Goal: Transaction & Acquisition: Purchase product/service

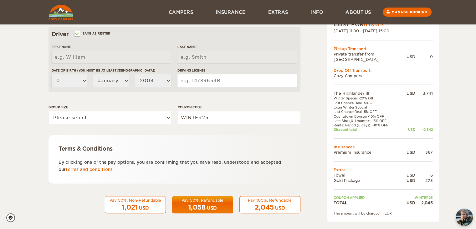
scroll to position [22, 0]
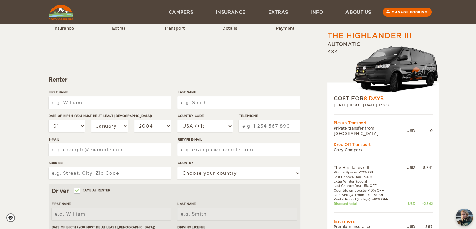
click at [74, 98] on input "First Name" at bounding box center [110, 102] width 123 height 13
type input "Joanna"
type input "Nelson"
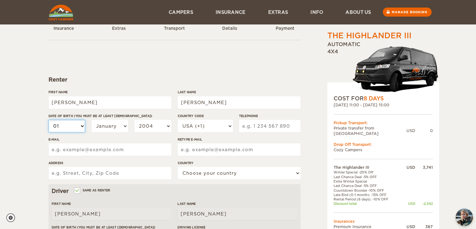
select select "02"
select select "04"
click at [69, 121] on select "01 02 03 04 05 06 07 08 09 10 11 12 13 14 15 16 17 18 19 20 21 22 23 24 25 26 2…" at bounding box center [67, 126] width 37 height 13
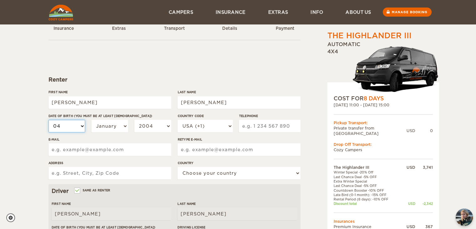
select select "22"
click at [108, 124] on select "January February March April May June July August September October November De…" at bounding box center [109, 126] width 37 height 13
select select "04"
click at [91, 120] on select "January February March April May June July August September October November De…" at bounding box center [109, 126] width 37 height 13
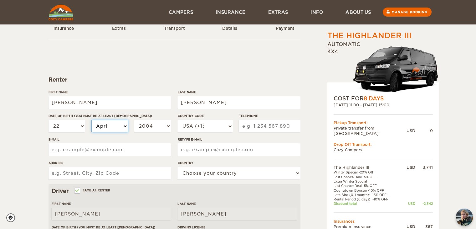
select select "04"
click at [143, 123] on select "2004 2003 2002 2001 2000 1999 1998 1997 1996 1995 1994 1993 1992 1991 1990 1989…" at bounding box center [152, 126] width 37 height 13
select select "1975"
click at [134, 120] on select "2004 2003 2002 2001 2000 1999 1998 1997 1996 1995 1994 1993 1992 1991 1990 1989…" at bounding box center [152, 126] width 37 height 13
select select "1975"
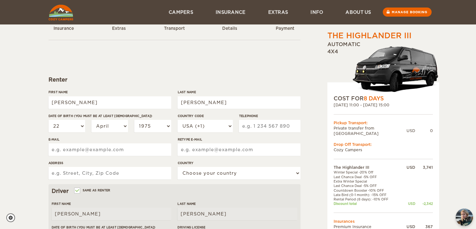
click at [255, 129] on input "Telephone" at bounding box center [269, 126] width 61 height 13
type input "2069092290"
click at [96, 151] on input "E-mail" at bounding box center [110, 149] width 123 height 13
type input "jojnelson@yahoo.com"
type input "j"
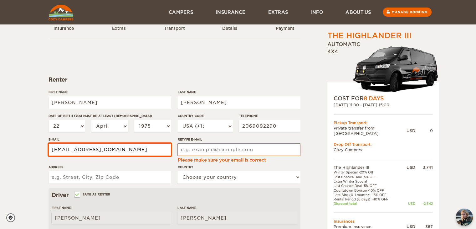
drag, startPoint x: 113, startPoint y: 150, endPoint x: 53, endPoint y: 149, distance: 60.2
click at [53, 149] on input "jojnelson@yahoo.com" at bounding box center [110, 149] width 123 height 13
drag, startPoint x: 111, startPoint y: 149, endPoint x: 29, endPoint y: 153, distance: 81.8
click at [29, 153] on div "The Highlander III Expand Collapse Total 2,045 USD Automatic 4x4 COST FOR 8 Day…" at bounding box center [238, 183] width 476 height 411
type input "jojnelson@gmail.com"
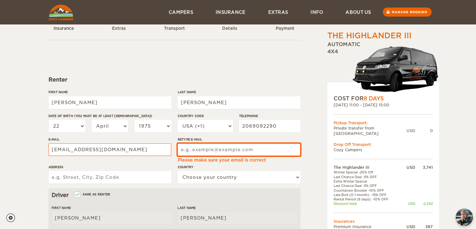
click at [185, 150] on input "Retype E-mail" at bounding box center [239, 149] width 123 height 13
type input "jojnelson@gmail.com"
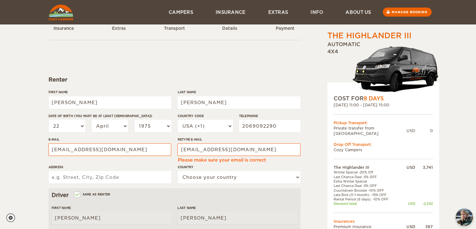
click at [85, 175] on input "Address" at bounding box center [110, 177] width 123 height 13
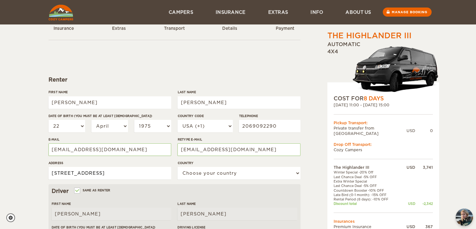
type input "7700 S Mission Drive Seattle WA 98178"
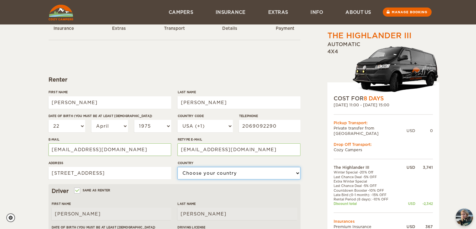
select select "222"
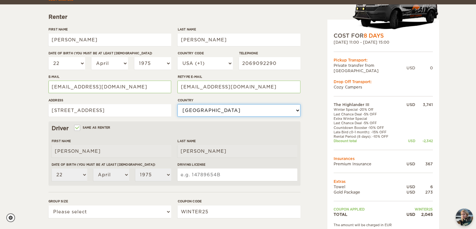
scroll to position [116, 0]
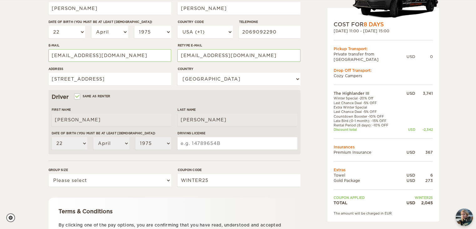
click at [193, 143] on input "Driving License" at bounding box center [238, 143] width 120 height 13
click at [221, 144] on input "Driving License" at bounding box center [238, 143] width 120 height 13
type input "WDLB7PB4883B"
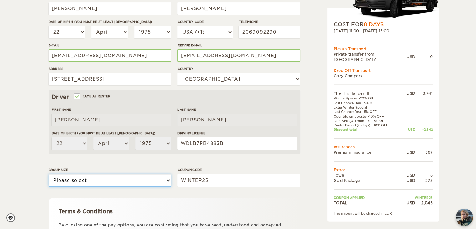
click at [133, 183] on select "Please select 1 2 3" at bounding box center [110, 180] width 123 height 13
select select "2"
click at [49, 174] on select "Please select 1 2 3" at bounding box center [110, 180] width 123 height 13
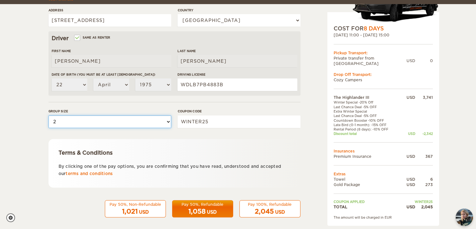
scroll to position [179, 0]
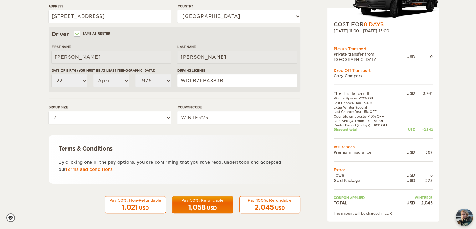
click at [262, 205] on span "2,045" at bounding box center [264, 207] width 19 height 8
click at [269, 206] on span "2,045" at bounding box center [264, 207] width 19 height 8
click at [271, 202] on div "Pay 100%, Refundable" at bounding box center [270, 199] width 53 height 5
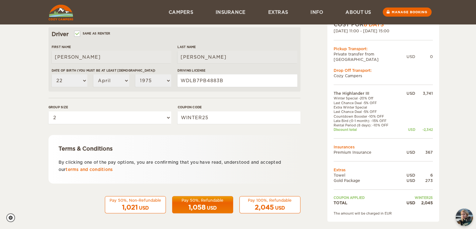
scroll to position [136, 0]
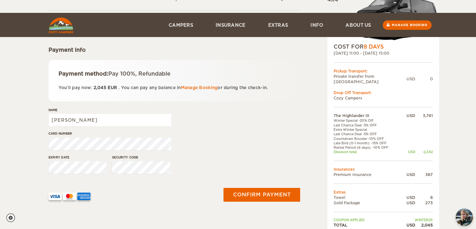
scroll to position [94, 0]
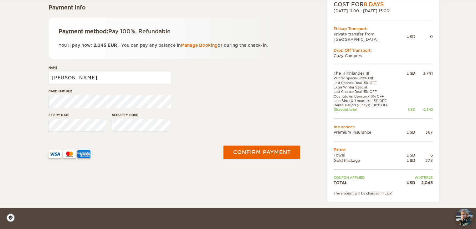
click at [81, 78] on input "[PERSON_NAME]" at bounding box center [110, 77] width 123 height 13
type input "Joanna J Nelson"
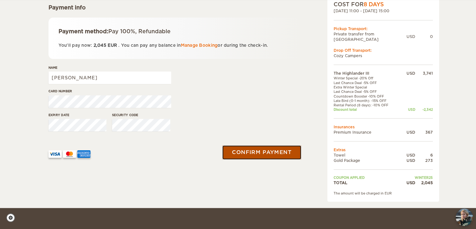
click at [271, 150] on button "Confirm payment" at bounding box center [262, 152] width 79 height 14
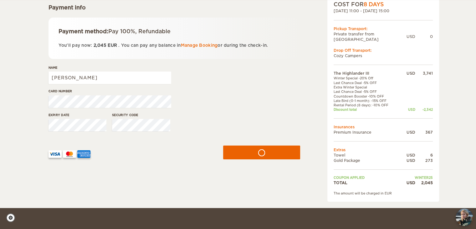
click at [145, 155] on div at bounding box center [132, 151] width 166 height 12
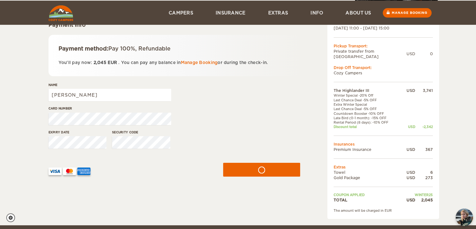
scroll to position [139, 0]
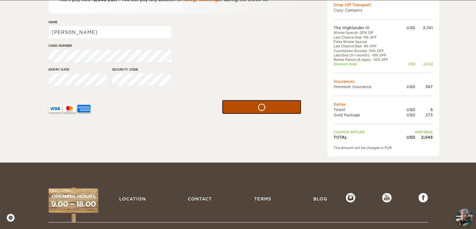
click at [262, 107] on icon "submit" at bounding box center [262, 106] width 9 height 9
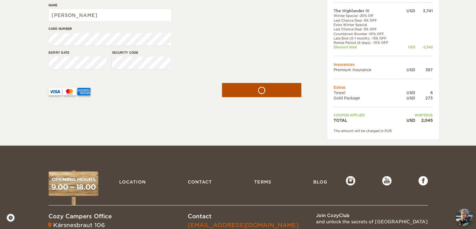
scroll to position [157, 0]
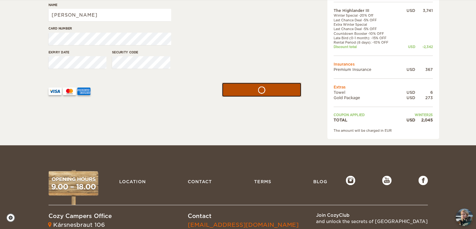
click at [260, 88] on button "submit" at bounding box center [262, 89] width 80 height 14
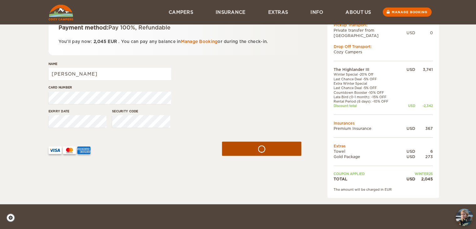
scroll to position [94, 0]
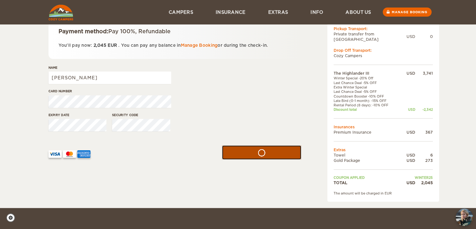
click at [267, 151] on button "submit" at bounding box center [262, 152] width 80 height 14
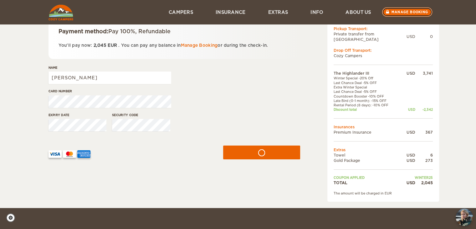
click at [401, 9] on link "Manage booking" at bounding box center [407, 12] width 50 height 9
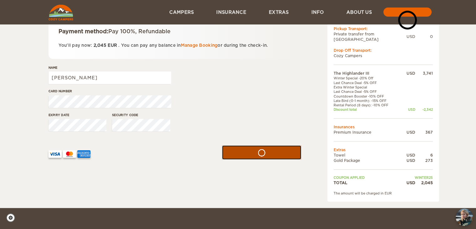
click at [261, 152] on button "submit" at bounding box center [262, 152] width 80 height 14
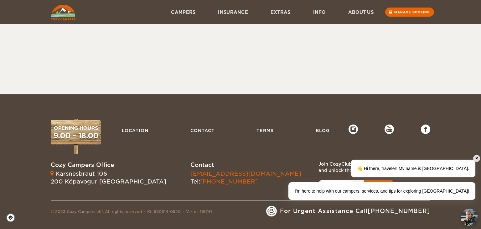
click at [67, 15] on img at bounding box center [63, 13] width 25 height 16
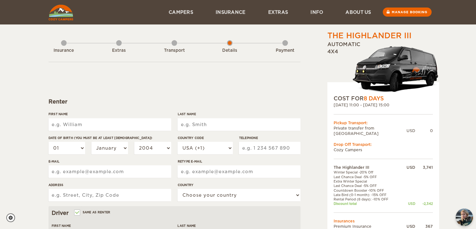
click at [66, 123] on input "First Name" at bounding box center [110, 124] width 123 height 13
type input "[PERSON_NAME]"
click at [198, 124] on input "Last Name" at bounding box center [239, 124] width 123 height 13
type input "Nelson"
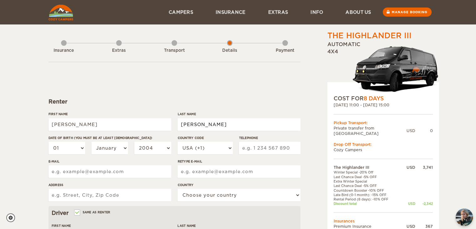
type input "Nelson"
click at [66, 146] on select "01 02 03 04 05 06 07 08 09 10 11 12 13 14 15 16 17 18 19 20 21 22 23 24 25 26 2…" at bounding box center [67, 148] width 37 height 13
click at [67, 145] on select "01 02 03 04 05 06 07 08 09 10 11 12 13 14 15 16 17 18 19 20 21 22 23 24 25 26 2…" at bounding box center [67, 148] width 37 height 13
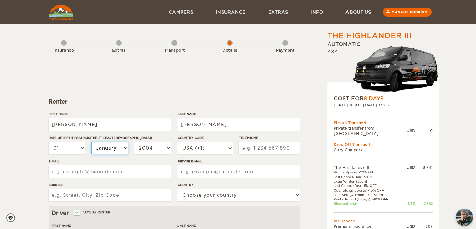
click at [109, 146] on select "January February March April May June July August September October November De…" at bounding box center [109, 148] width 37 height 13
select select "04"
click at [91, 142] on select "January February March April May June July August September October November De…" at bounding box center [109, 148] width 37 height 13
select select "04"
click at [76, 147] on select "01 02 03 04 05 06 07 08 09 10 11 12 13 14 15 16 17 18 19 20 21 22 23 24 25 26 2…" at bounding box center [67, 148] width 37 height 13
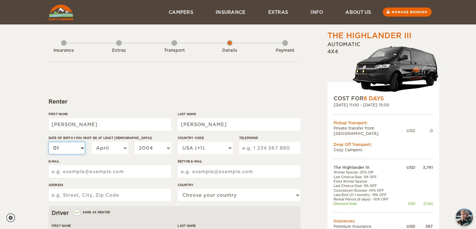
select select "22"
click at [49, 142] on select "01 02 03 04 05 06 07 08 09 10 11 12 13 14 15 16 17 18 19 20 21 22 23 24 25 26 2…" at bounding box center [67, 148] width 37 height 13
select select "22"
click at [164, 145] on select "2004 2003 2002 2001 2000 1999 1998 1997 1996 1995 1994 1993 1992 1991 1990 1989…" at bounding box center [152, 148] width 37 height 13
select select "1975"
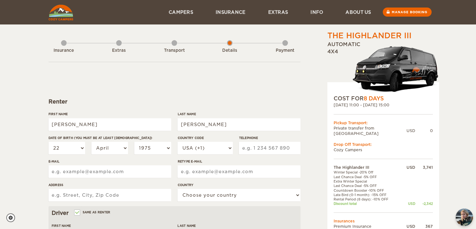
select select "1975"
click at [126, 102] on div "Renter" at bounding box center [175, 102] width 252 height 8
click at [215, 149] on select "USA (+1) UK (+44) Germany (+49) Algeria (+213) Andorra (+376) Angola (+244) Ang…" at bounding box center [205, 148] width 55 height 13
click at [257, 150] on input "Telephone" at bounding box center [269, 148] width 61 height 13
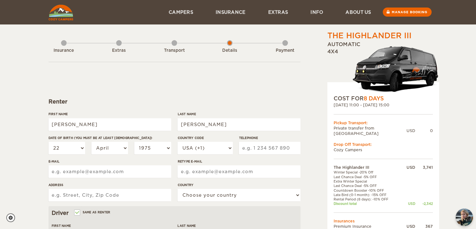
type input "2069092290"
click at [65, 174] on input "E-mail" at bounding box center [110, 171] width 123 height 13
type input "jojnelson@gmail.com"
click at [200, 171] on input "Retype E-mail" at bounding box center [239, 171] width 123 height 13
type input "jojnelson@gmail.com"
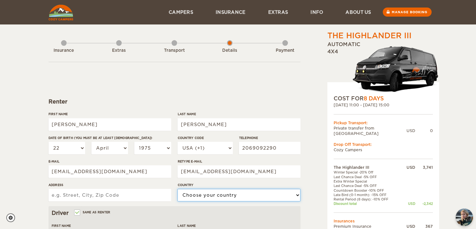
click at [205, 196] on select "Choose your country United States United Kingdom Germany Afghanistan Albania Al…" at bounding box center [239, 195] width 123 height 13
select select "222"
click at [178, 189] on select "Choose your country United States United Kingdom Germany Afghanistan Albania Al…" at bounding box center [239, 195] width 123 height 13
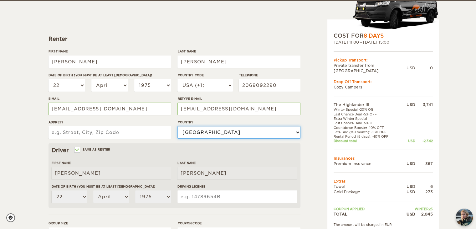
scroll to position [94, 0]
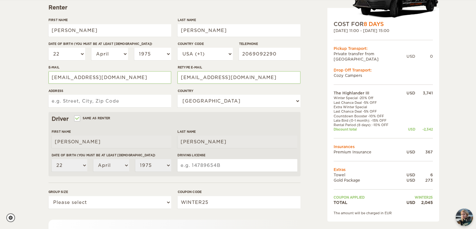
click at [189, 168] on input "Driving License" at bounding box center [238, 165] width 120 height 13
type input "WDLB7PB4883B"
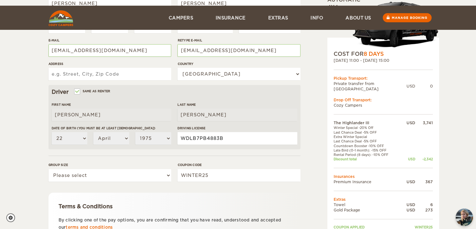
scroll to position [157, 0]
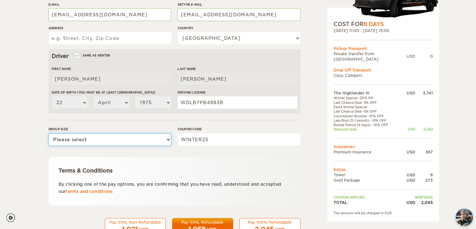
click at [137, 136] on select "Please select 1 2 3" at bounding box center [110, 139] width 123 height 13
select select "2"
click at [49, 133] on select "Please select 1 2 3" at bounding box center [110, 139] width 123 height 13
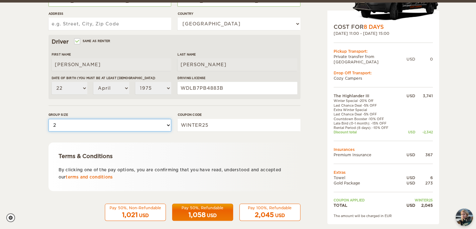
scroll to position [179, 0]
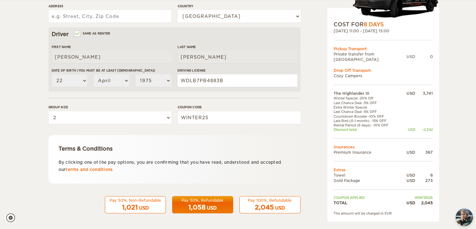
click at [259, 201] on div "Pay 100%, Refundable" at bounding box center [270, 199] width 53 height 5
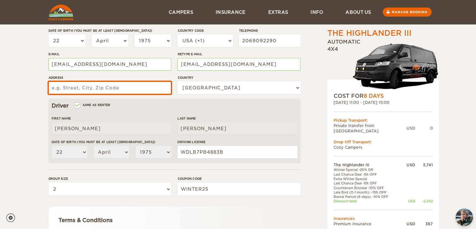
click at [65, 90] on input "Address" at bounding box center [110, 87] width 123 height 13
type input "7700 S Mission Drive Seattle WA 98178"
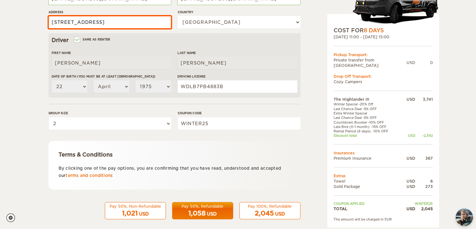
scroll to position [179, 0]
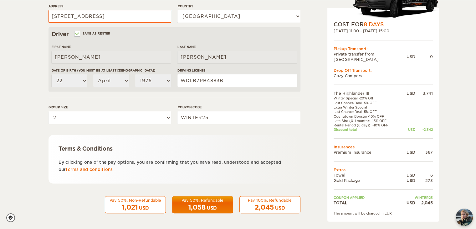
click at [259, 200] on div "Pay 100%, Refundable" at bounding box center [270, 199] width 53 height 5
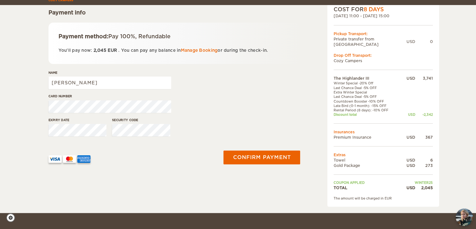
scroll to position [94, 0]
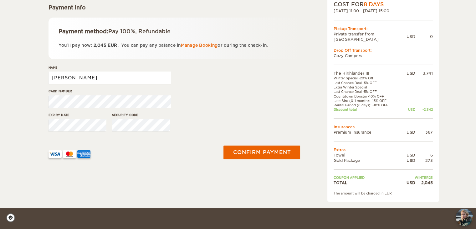
click at [105, 79] on input "[PERSON_NAME]" at bounding box center [110, 77] width 123 height 13
type input "[PERSON_NAME]"
click at [152, 164] on div at bounding box center [131, 151] width 173 height 31
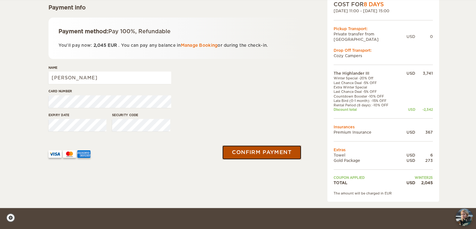
click at [260, 152] on button "Confirm payment" at bounding box center [262, 152] width 79 height 14
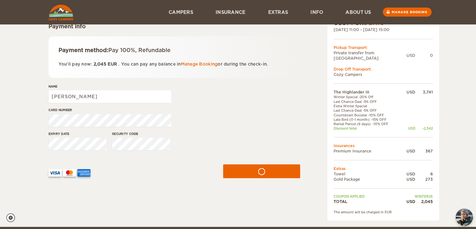
scroll to position [45, 0]
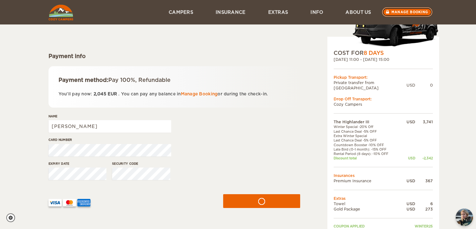
click at [412, 12] on link "Manage booking" at bounding box center [407, 12] width 50 height 9
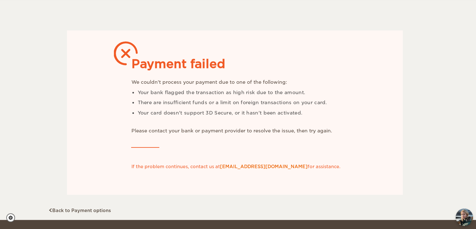
scroll to position [63, 0]
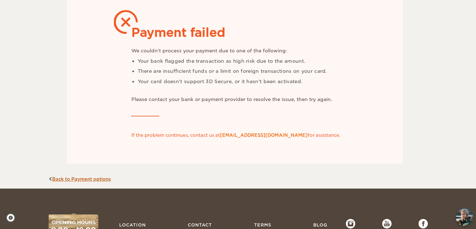
click at [91, 179] on link "Back to Payment options" at bounding box center [80, 178] width 62 height 5
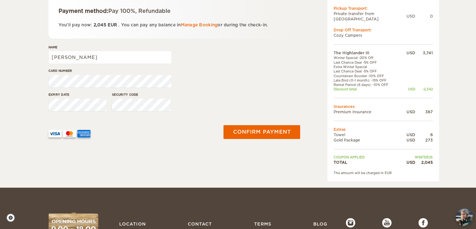
scroll to position [125, 0]
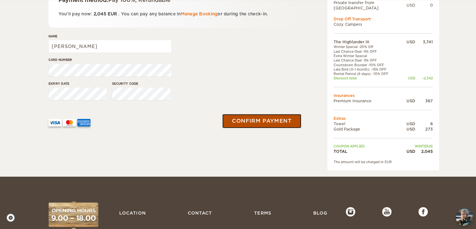
click at [273, 119] on button "Confirm payment" at bounding box center [262, 121] width 79 height 14
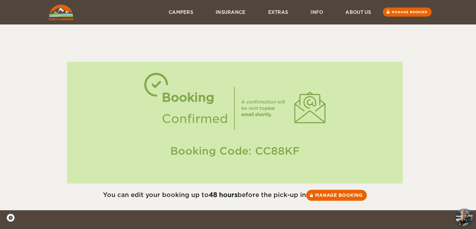
drag, startPoint x: 257, startPoint y: 151, endPoint x: 301, endPoint y: 153, distance: 43.9
click at [301, 153] on div "Booking Code: CC88KF" at bounding box center [235, 150] width 324 height 15
copy div "CC88KF"
click at [396, 10] on link "Manage booking" at bounding box center [407, 12] width 50 height 9
